Goal: Find contact information: Find contact information

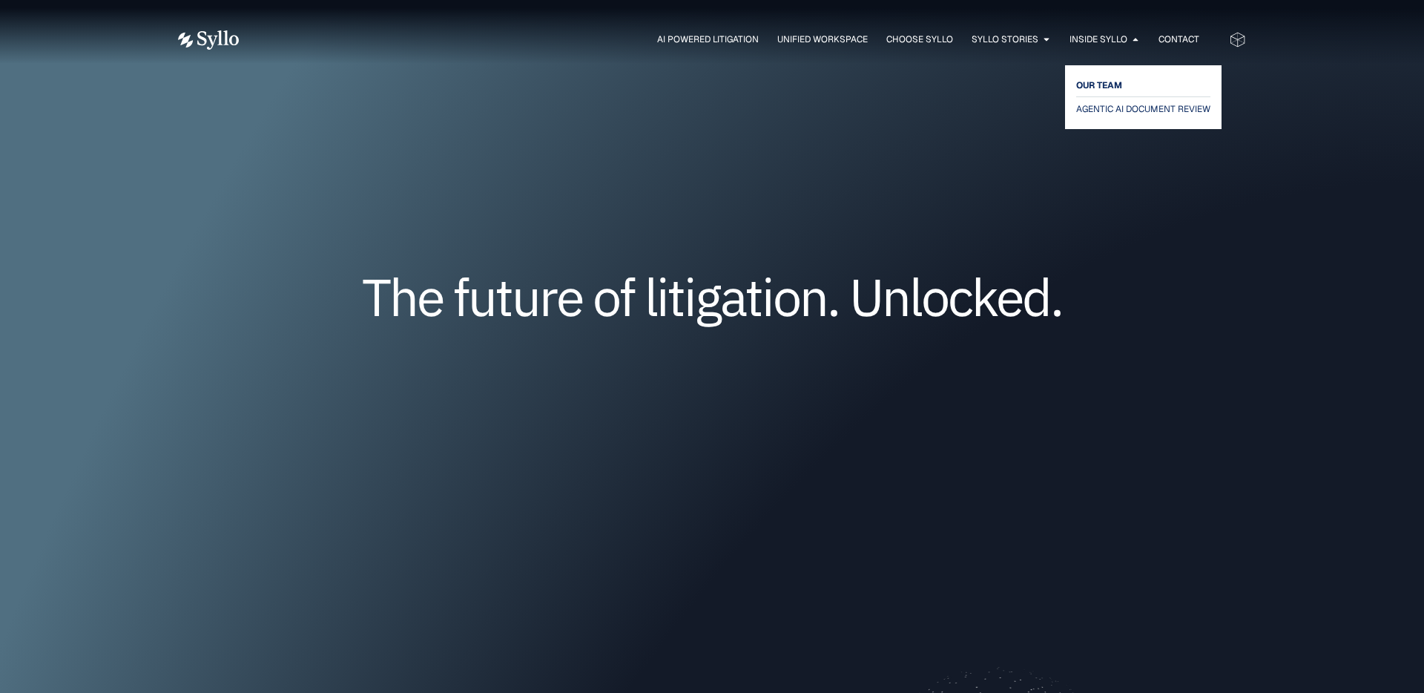
click at [1098, 82] on span "OUR TEAM" at bounding box center [1099, 85] width 46 height 18
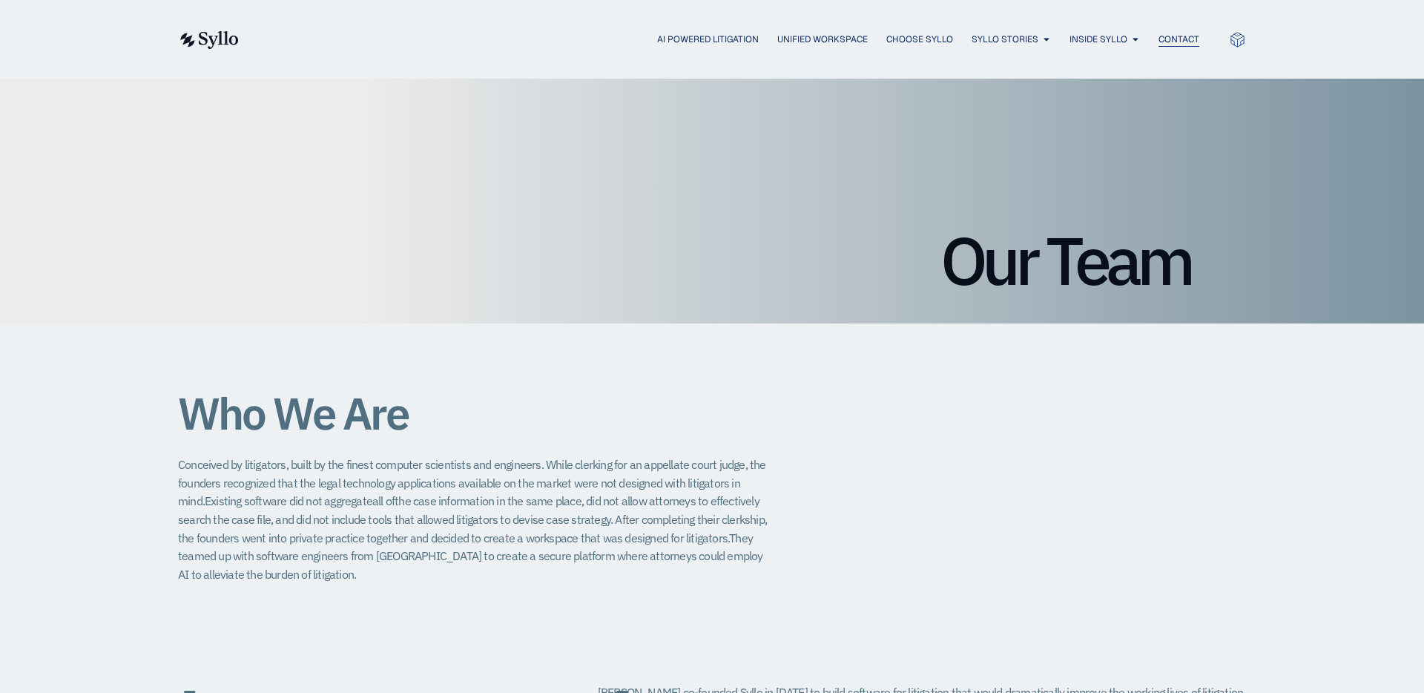
click at [1179, 33] on span "Contact" at bounding box center [1178, 39] width 41 height 13
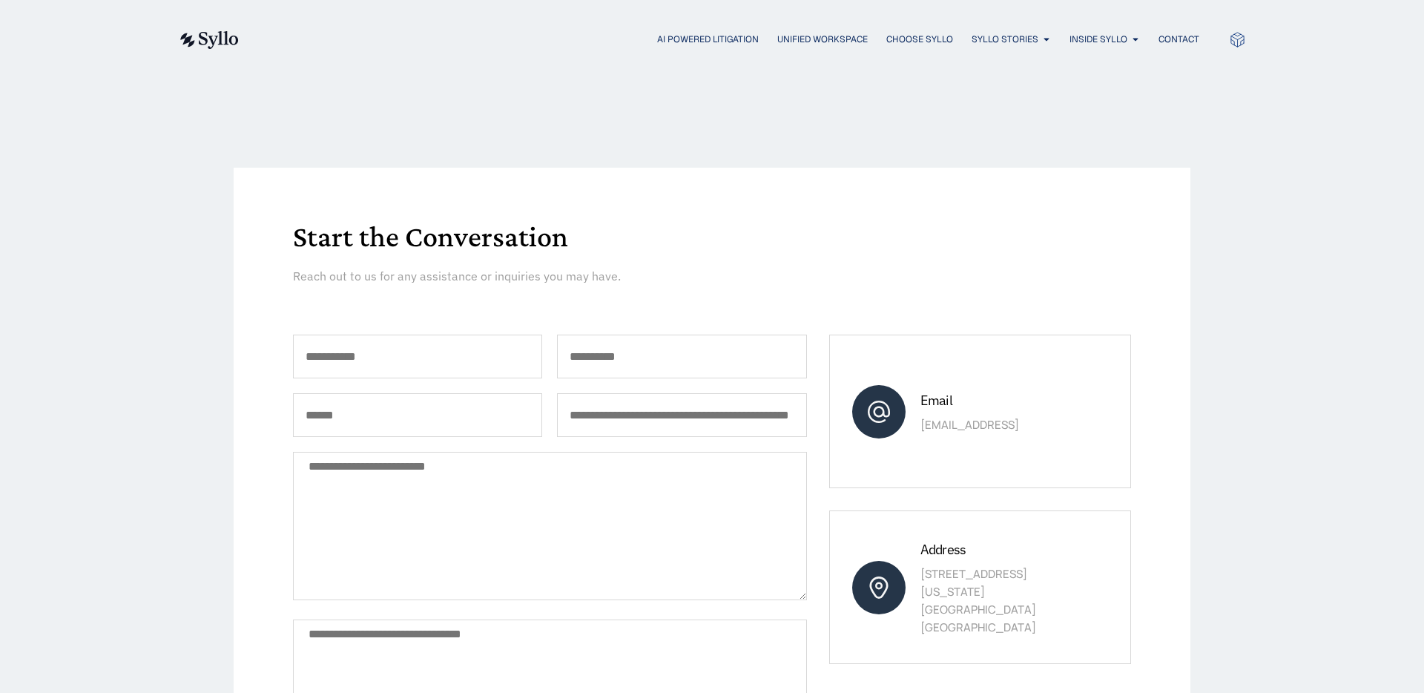
click at [1124, 30] on div "AI Powered Litigation Unified Workspace Choose Syllo Syllo Stories Close Syllo …" at bounding box center [712, 39] width 1068 height 19
click at [1124, 39] on span "Inside Syllo" at bounding box center [1098, 39] width 58 height 13
